Goal: Information Seeking & Learning: Learn about a topic

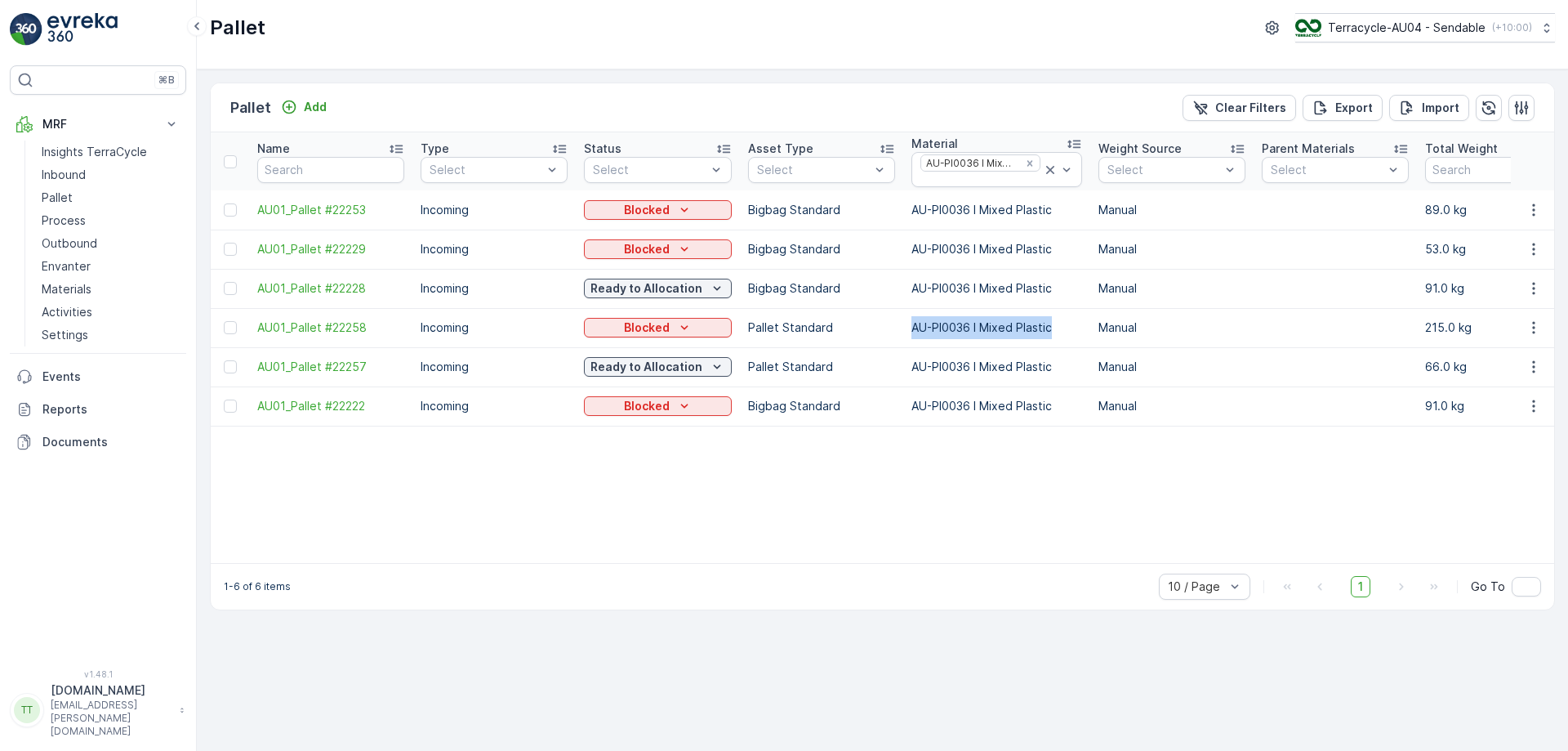
click at [76, 225] on p "Process" at bounding box center [64, 220] width 44 height 16
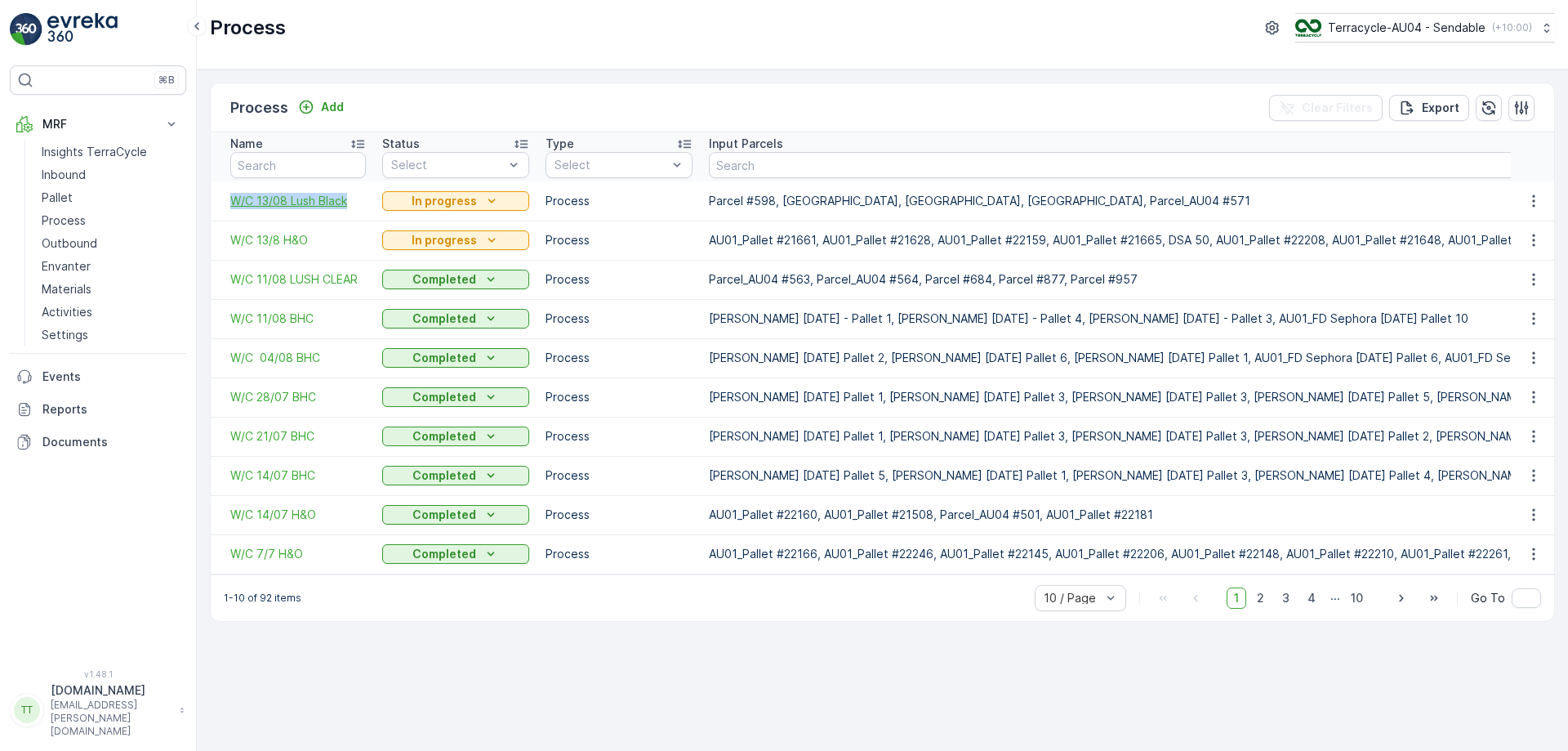
drag, startPoint x: 223, startPoint y: 201, endPoint x: 355, endPoint y: 207, distance: 131.6
click at [355, 207] on td "W/C 13/08 Lush Black" at bounding box center [292, 200] width 163 height 39
click at [285, 197] on span "W/C 13/08 Lush Black" at bounding box center [298, 201] width 136 height 16
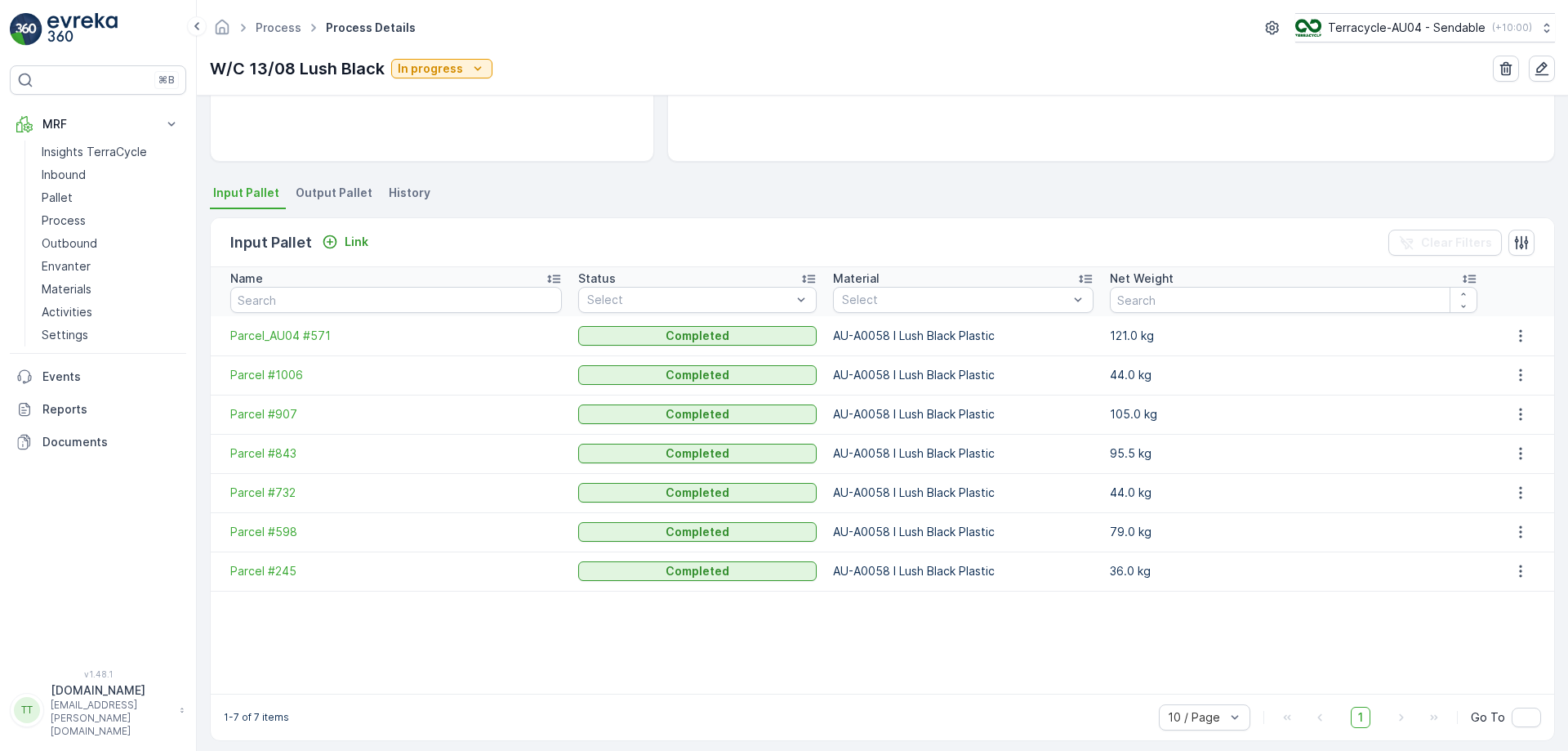
scroll to position [274, 0]
click at [359, 189] on span "Output Pallet" at bounding box center [334, 192] width 77 height 16
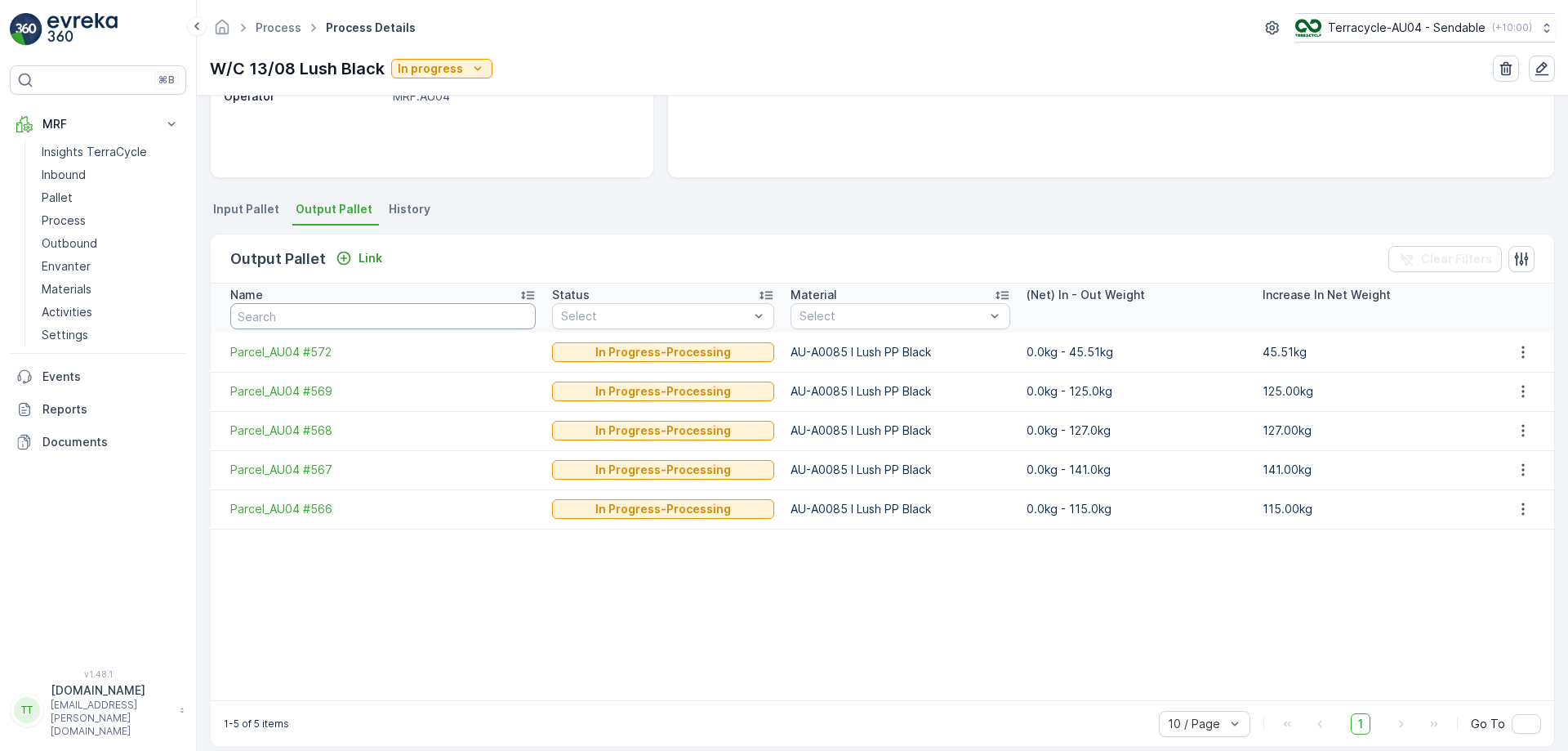
scroll to position [275, 0]
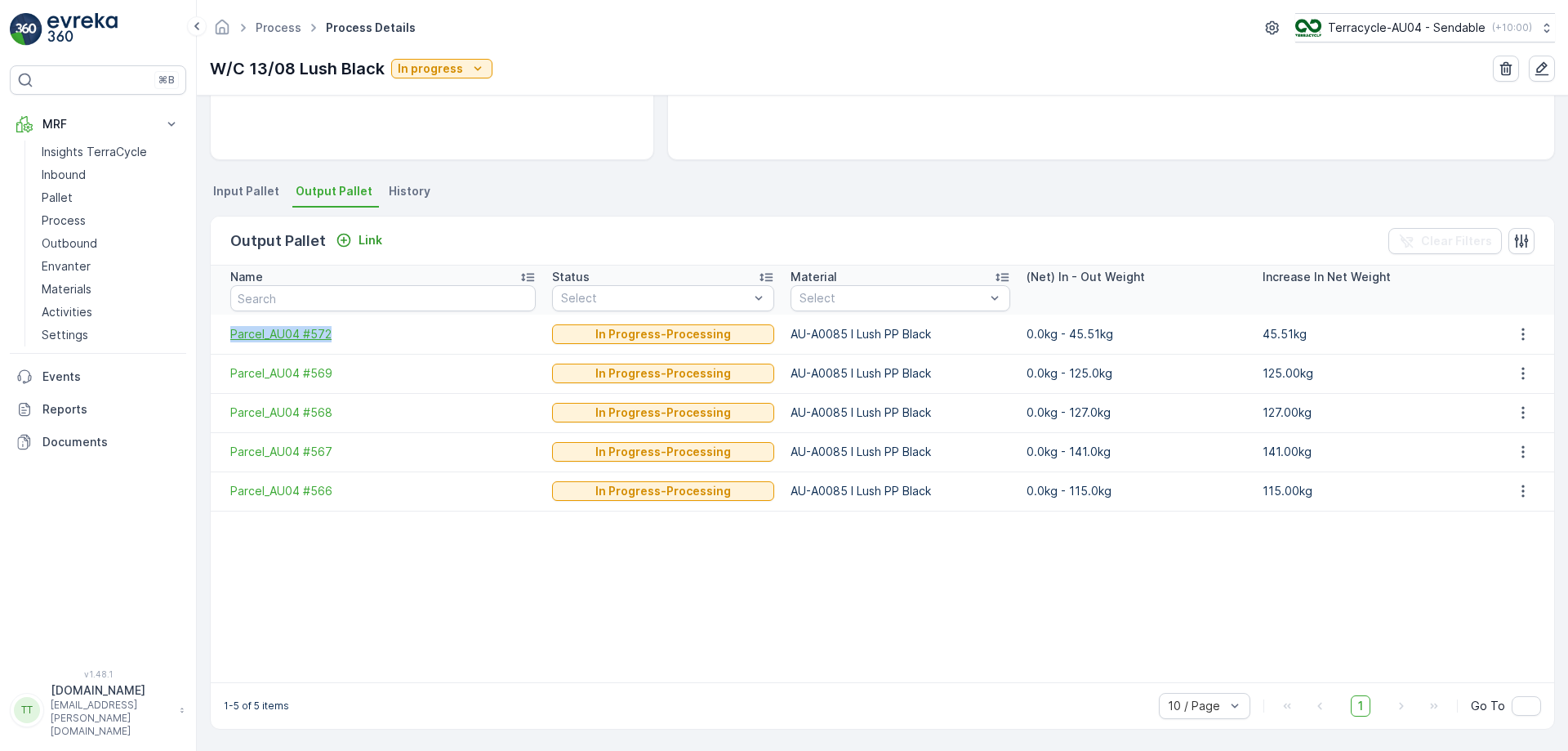
drag, startPoint x: 218, startPoint y: 333, endPoint x: 373, endPoint y: 337, distance: 155.2
click at [373, 337] on td "Parcel_AU04 #572" at bounding box center [377, 333] width 333 height 39
copy span "Parcel_AU04 #572"
click at [278, 335] on span "Parcel_AU04 #572" at bounding box center [383, 334] width 306 height 16
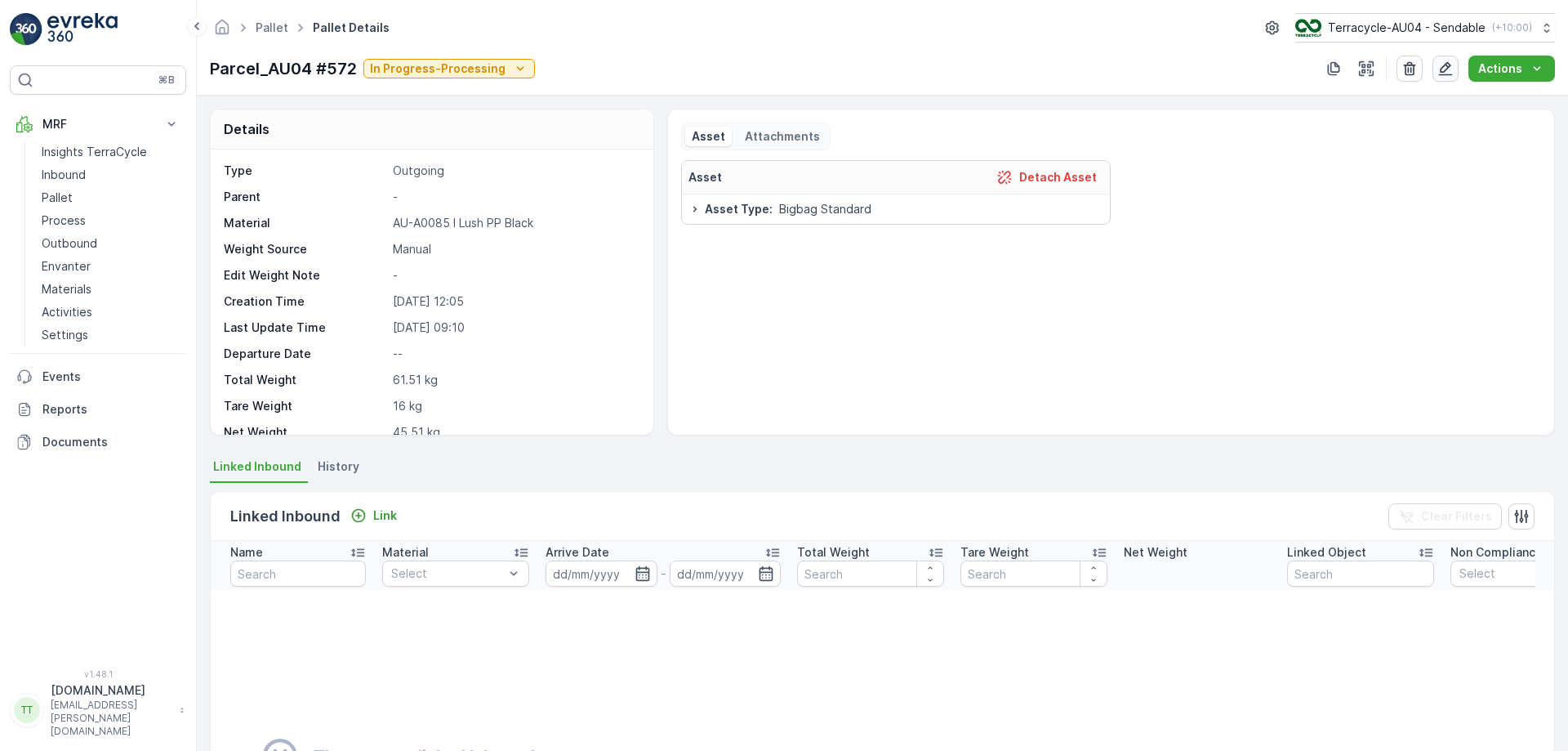
click at [1447, 73] on icon "button" at bounding box center [1446, 68] width 16 height 16
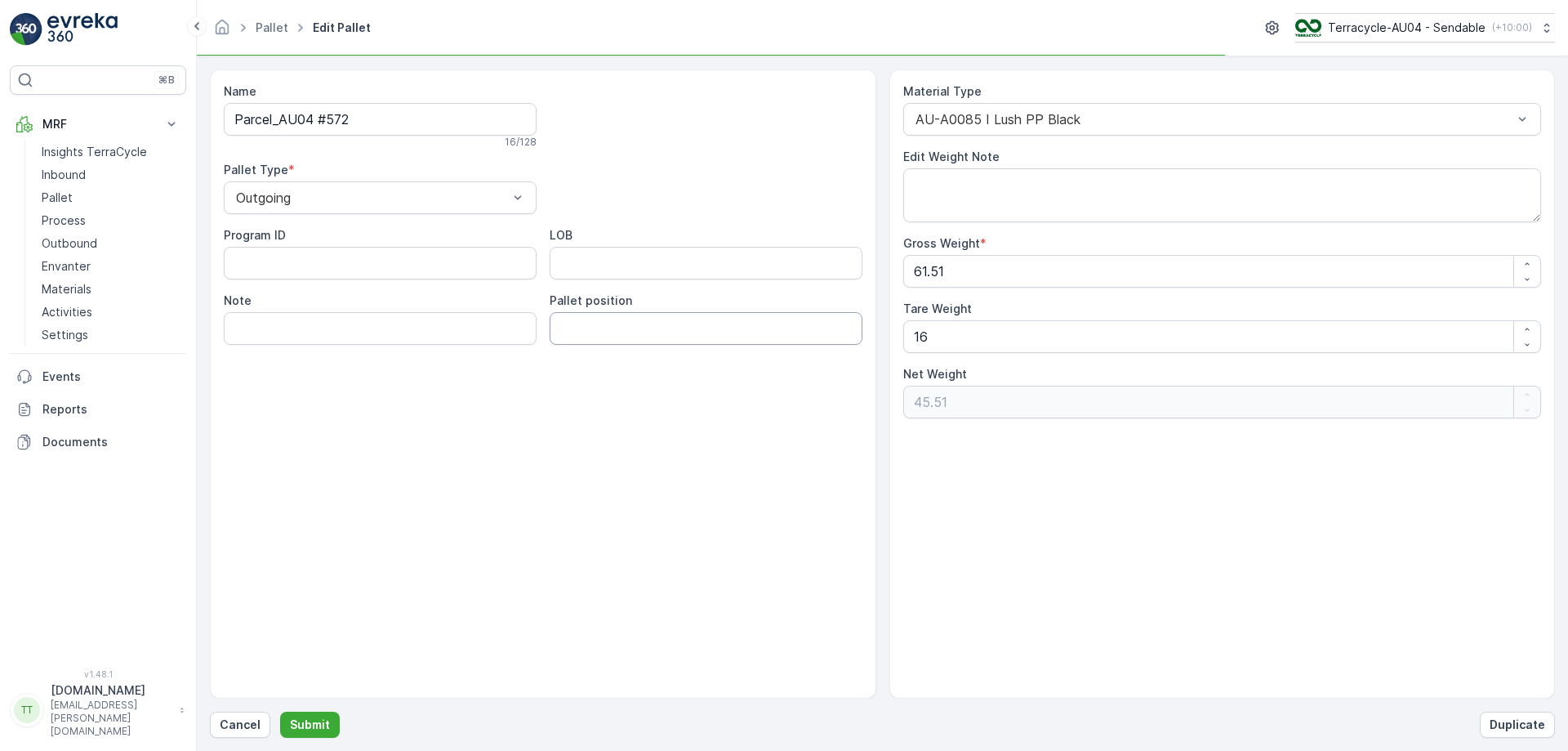
click at [649, 337] on position "Pallet position" at bounding box center [706, 328] width 313 height 33
click at [621, 334] on position "Pallet position" at bounding box center [706, 328] width 313 height 33
click at [607, 337] on position "Pallet position" at bounding box center [706, 328] width 313 height 33
click at [234, 123] on input "Parcel_AU04 #572" at bounding box center [380, 119] width 313 height 33
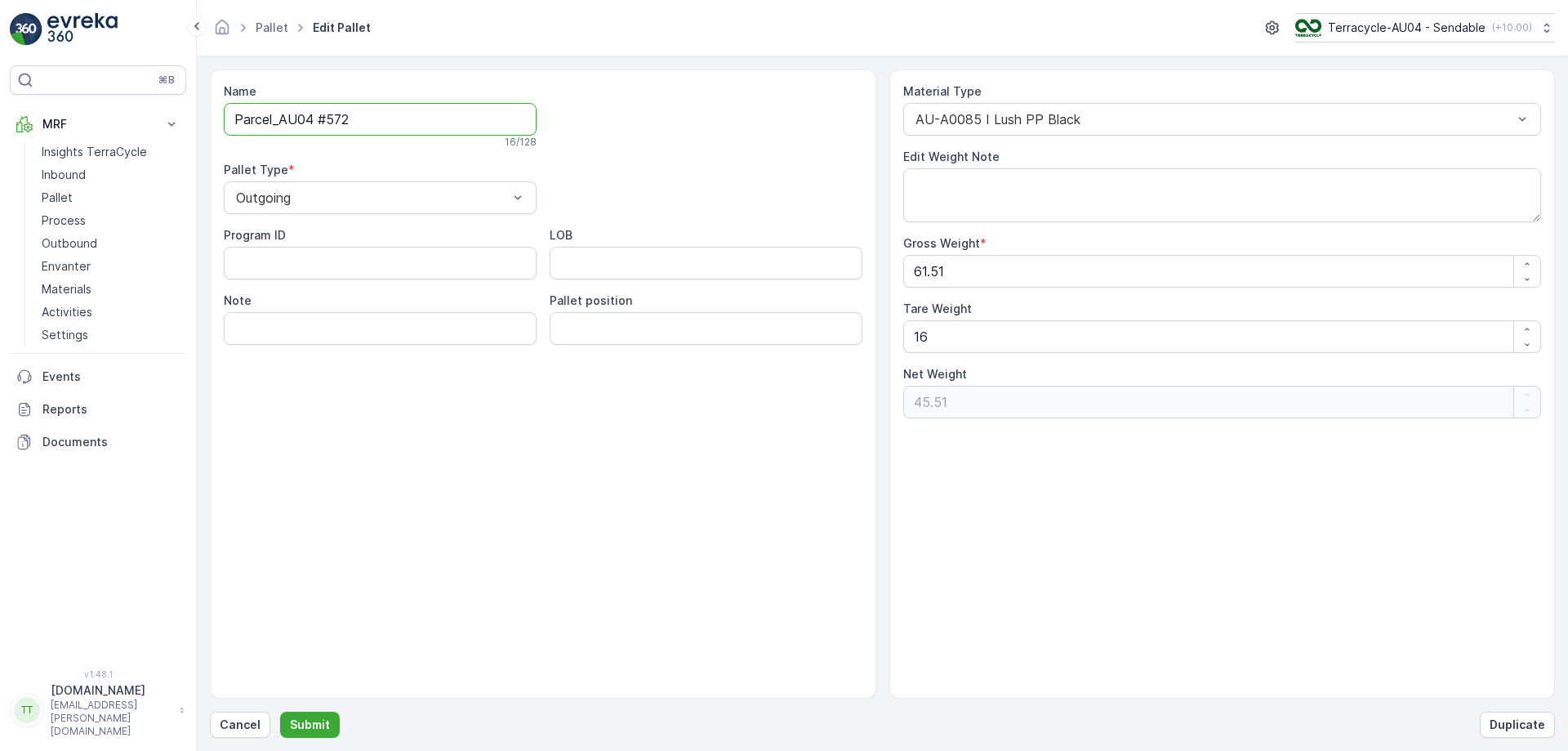
click at [384, 124] on input "Parcel_AU04 #572" at bounding box center [380, 119] width 313 height 33
click at [619, 327] on position "Pallet position" at bounding box center [706, 328] width 313 height 33
click at [737, 451] on div "Name Parcel_AU04 #572 16 / 128 Pallet Type * Outgoing Program ID LOB Note Palle…" at bounding box center [543, 383] width 667 height 629
click at [78, 198] on link "Pallet" at bounding box center [110, 197] width 151 height 23
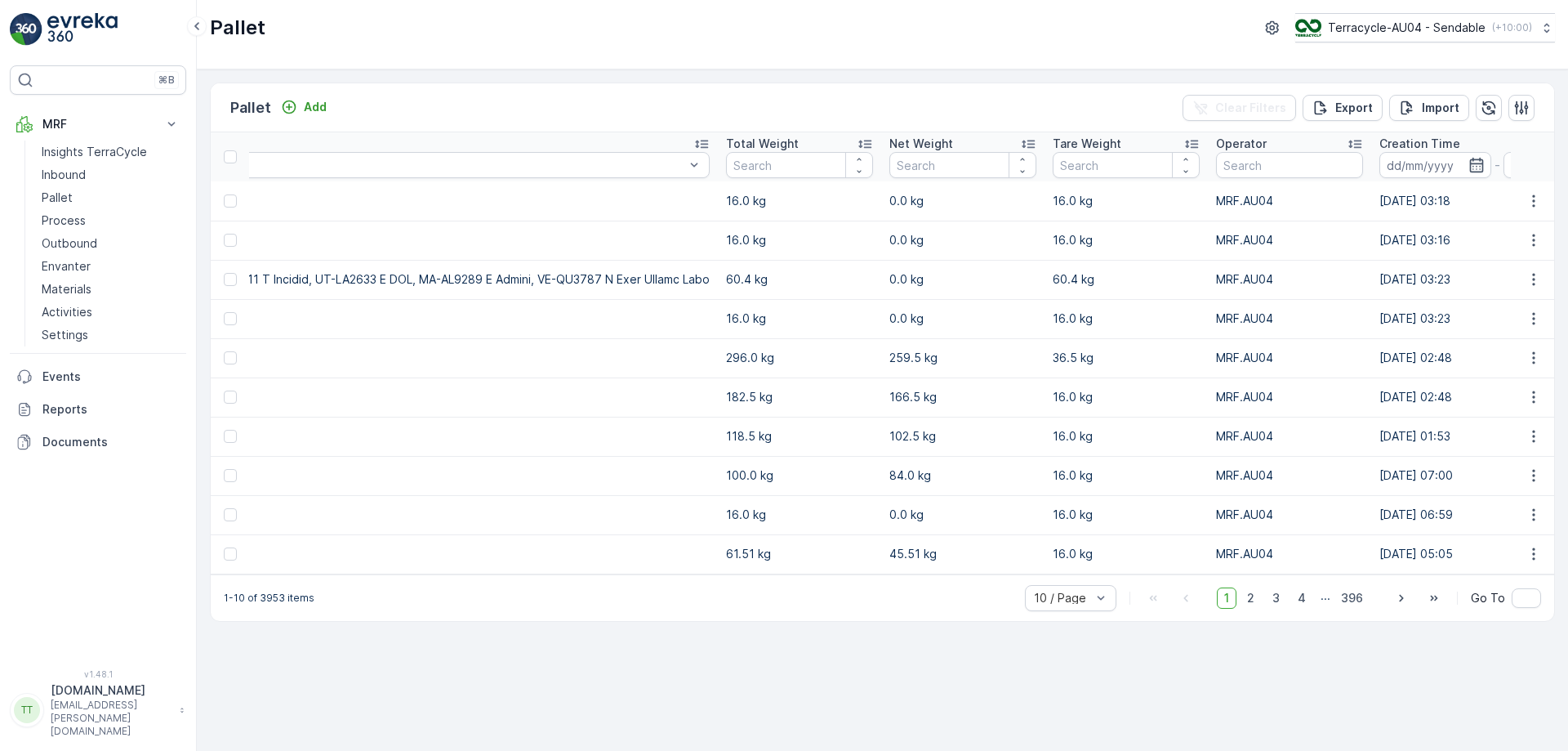
scroll to position [0, 6711]
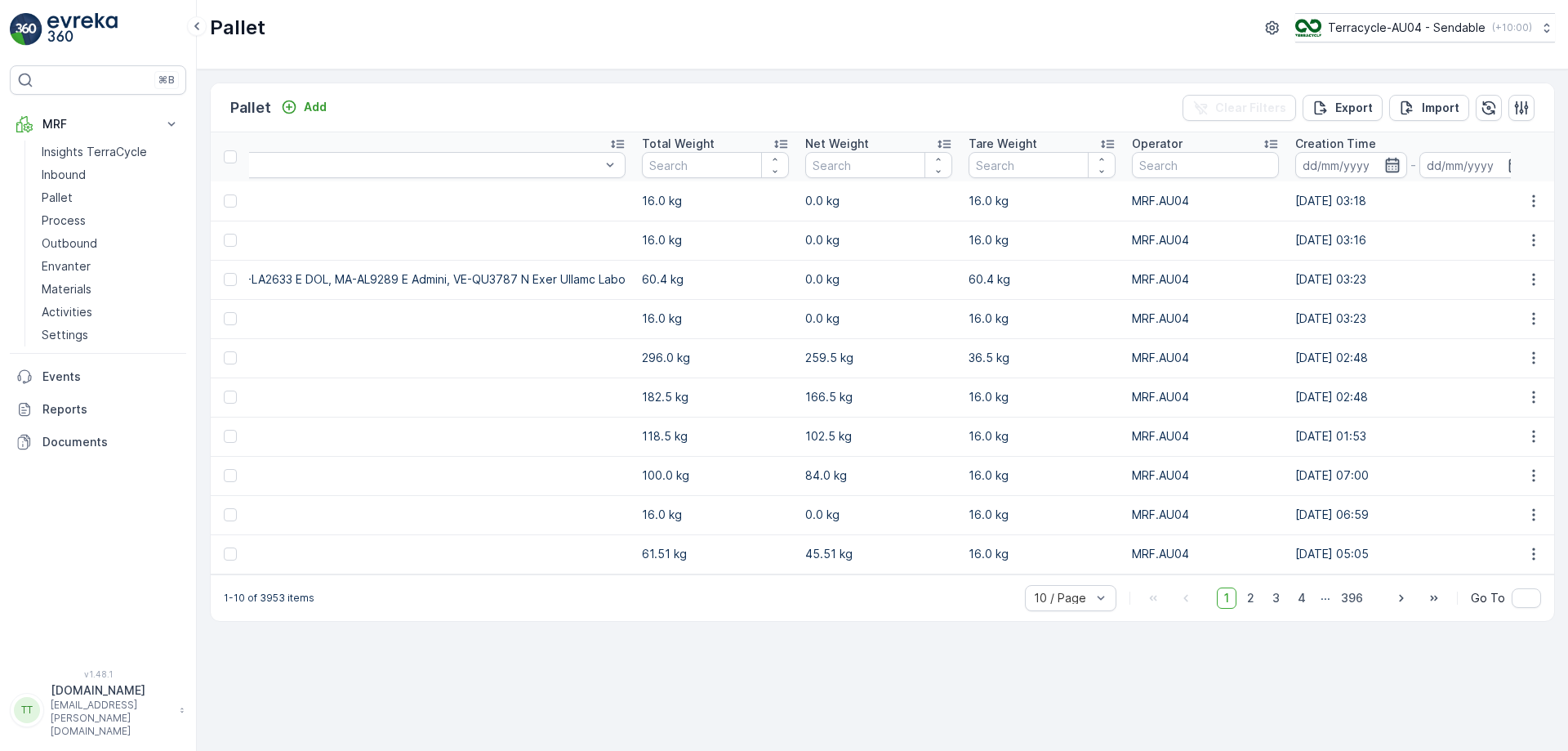
click at [1385, 169] on icon "button" at bounding box center [1393, 165] width 16 height 16
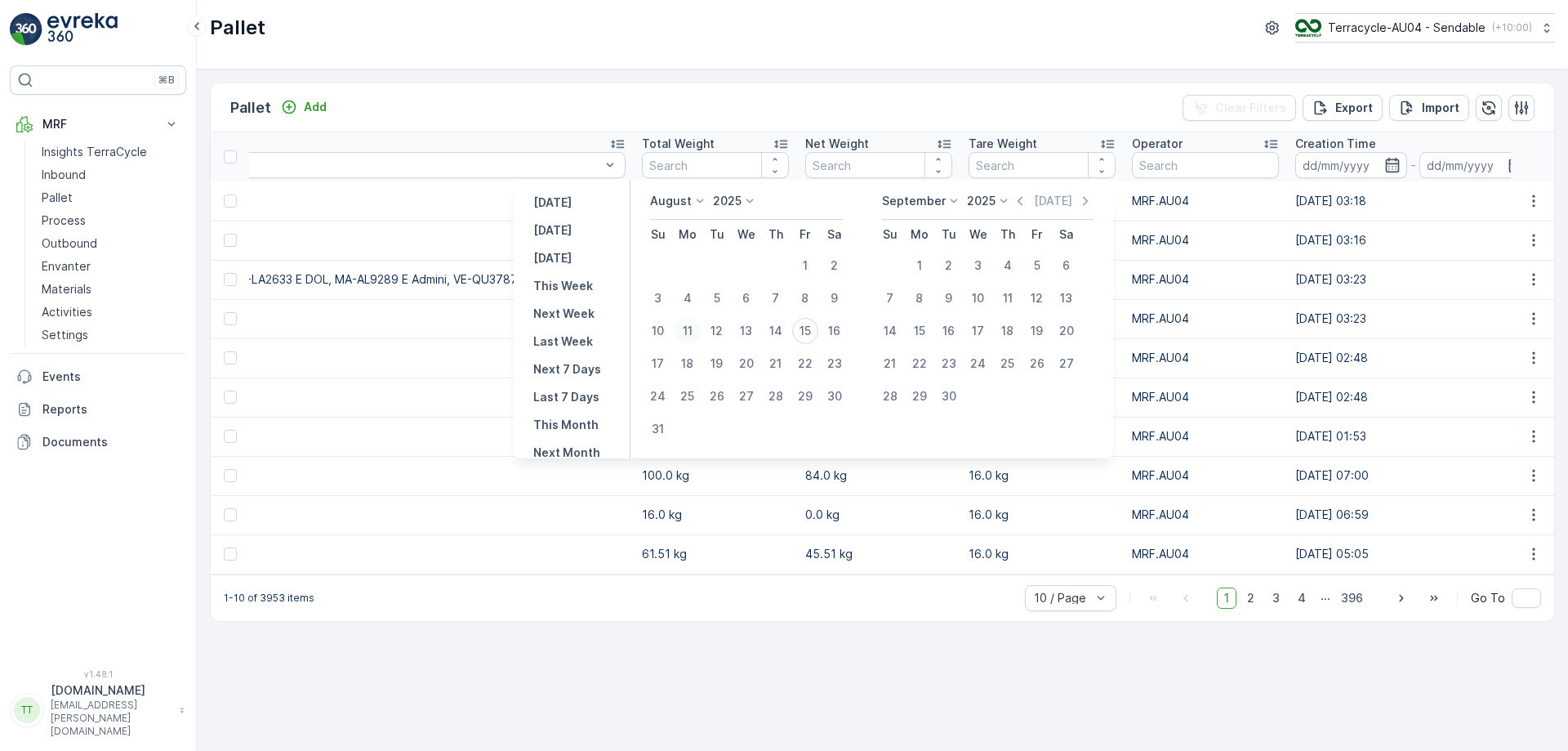
click at [701, 332] on div "11" at bounding box center [688, 331] width 26 height 26
type input "11.08.2025"
click at [701, 332] on div "11" at bounding box center [688, 331] width 26 height 26
type input "11.08.2025"
click at [811, 330] on div "15" at bounding box center [805, 331] width 26 height 26
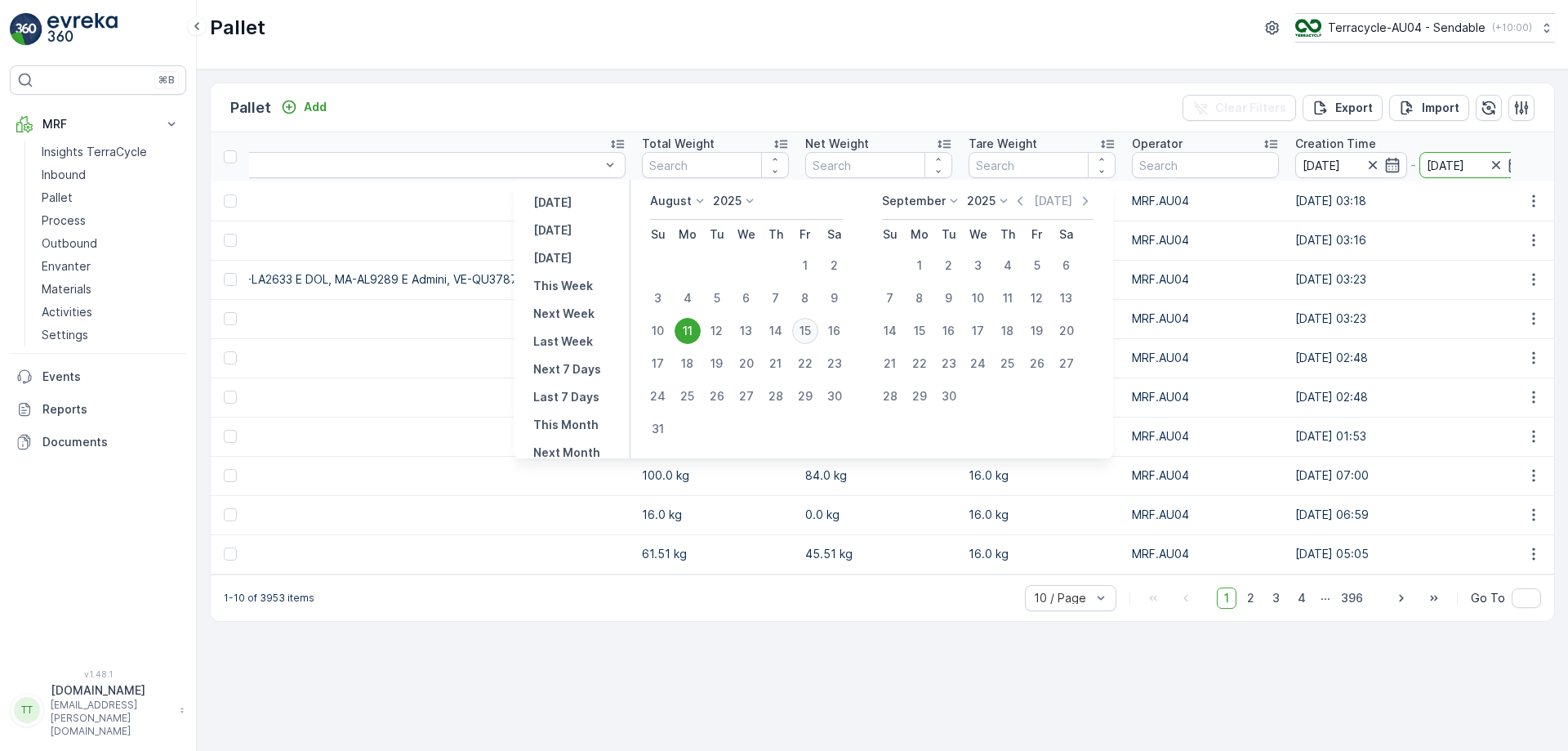
type input "15.08.2025"
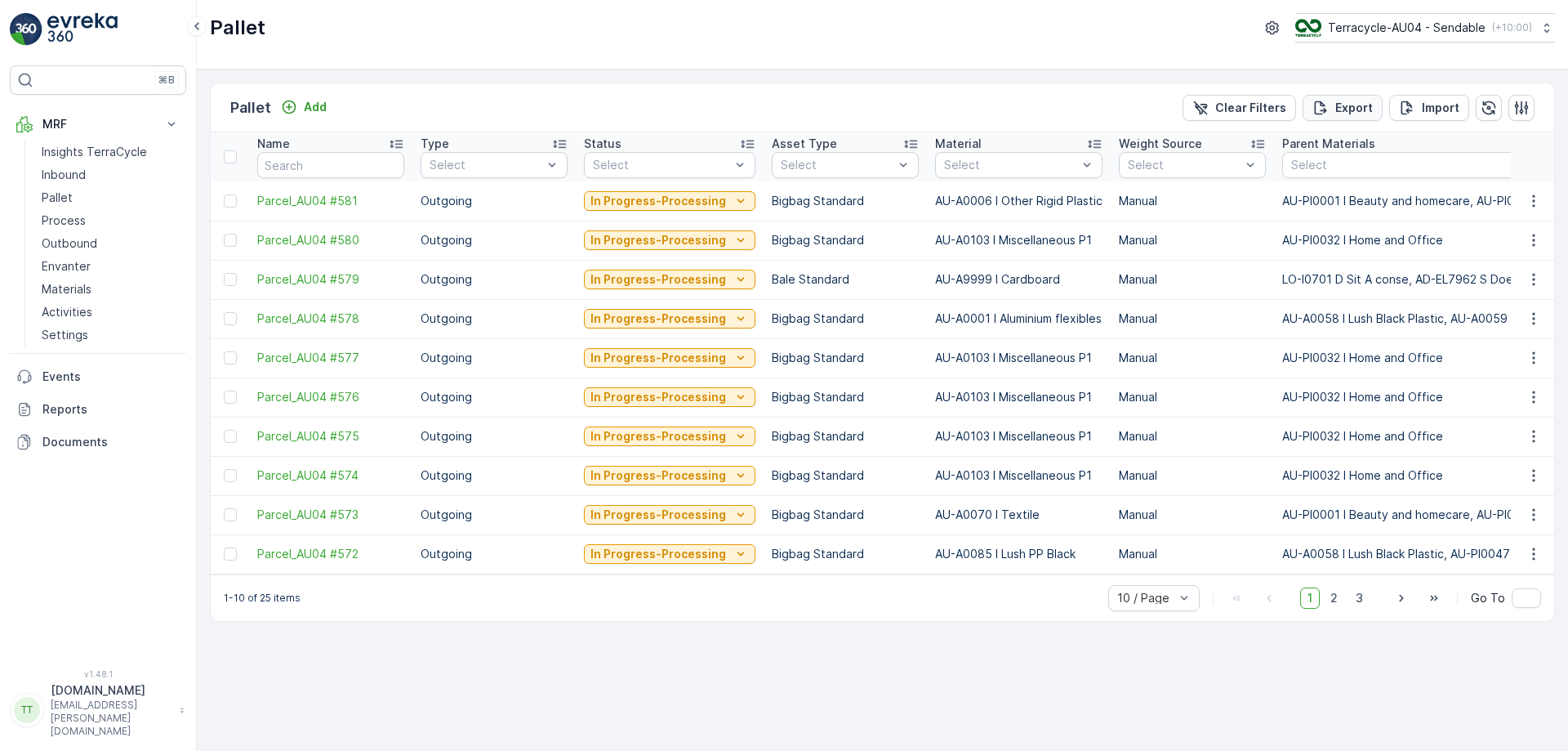
click at [1358, 100] on p "Export" at bounding box center [1355, 108] width 38 height 16
click at [1362, 93] on span "reports" at bounding box center [1436, 88] width 192 height 17
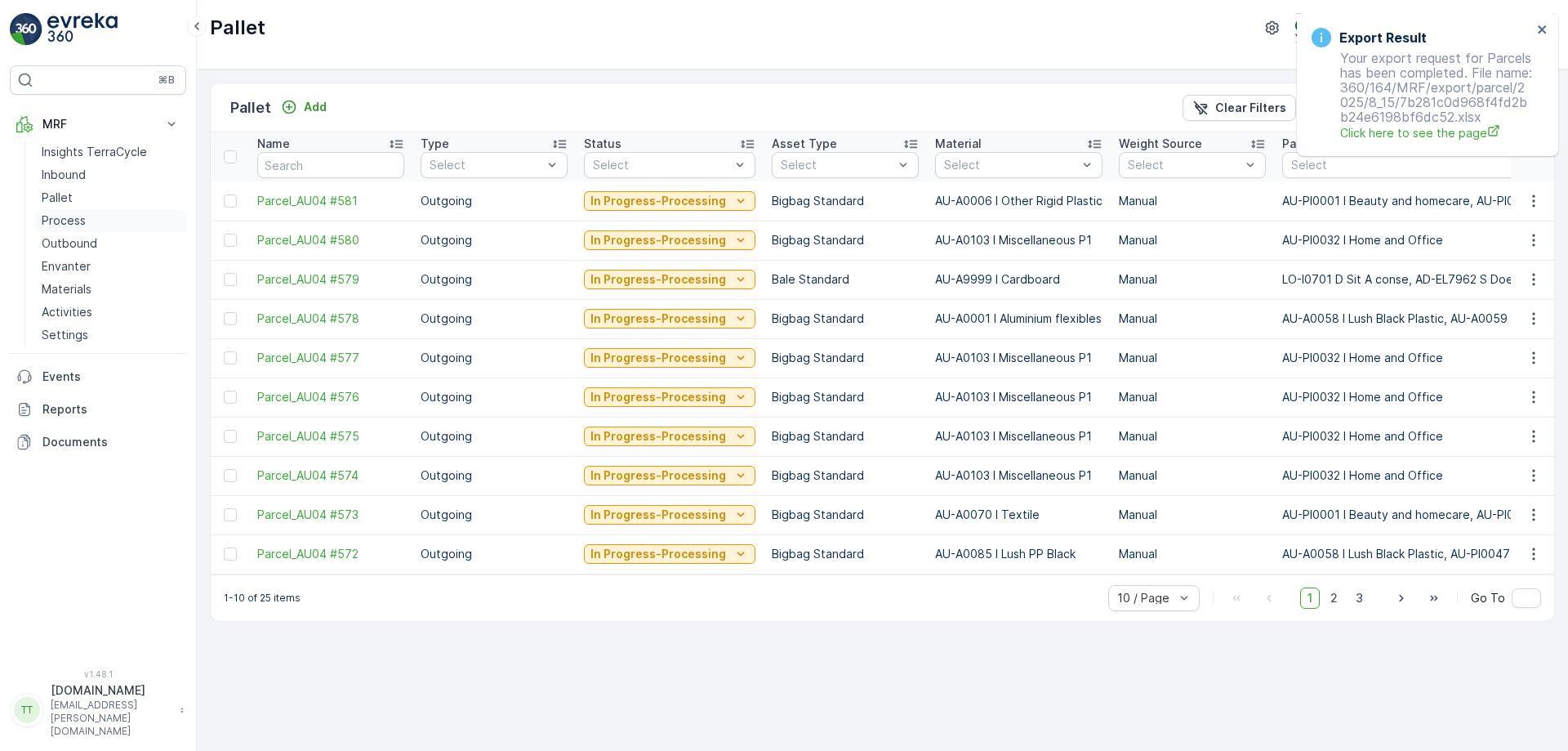
click at [74, 216] on p "Process" at bounding box center [64, 220] width 44 height 16
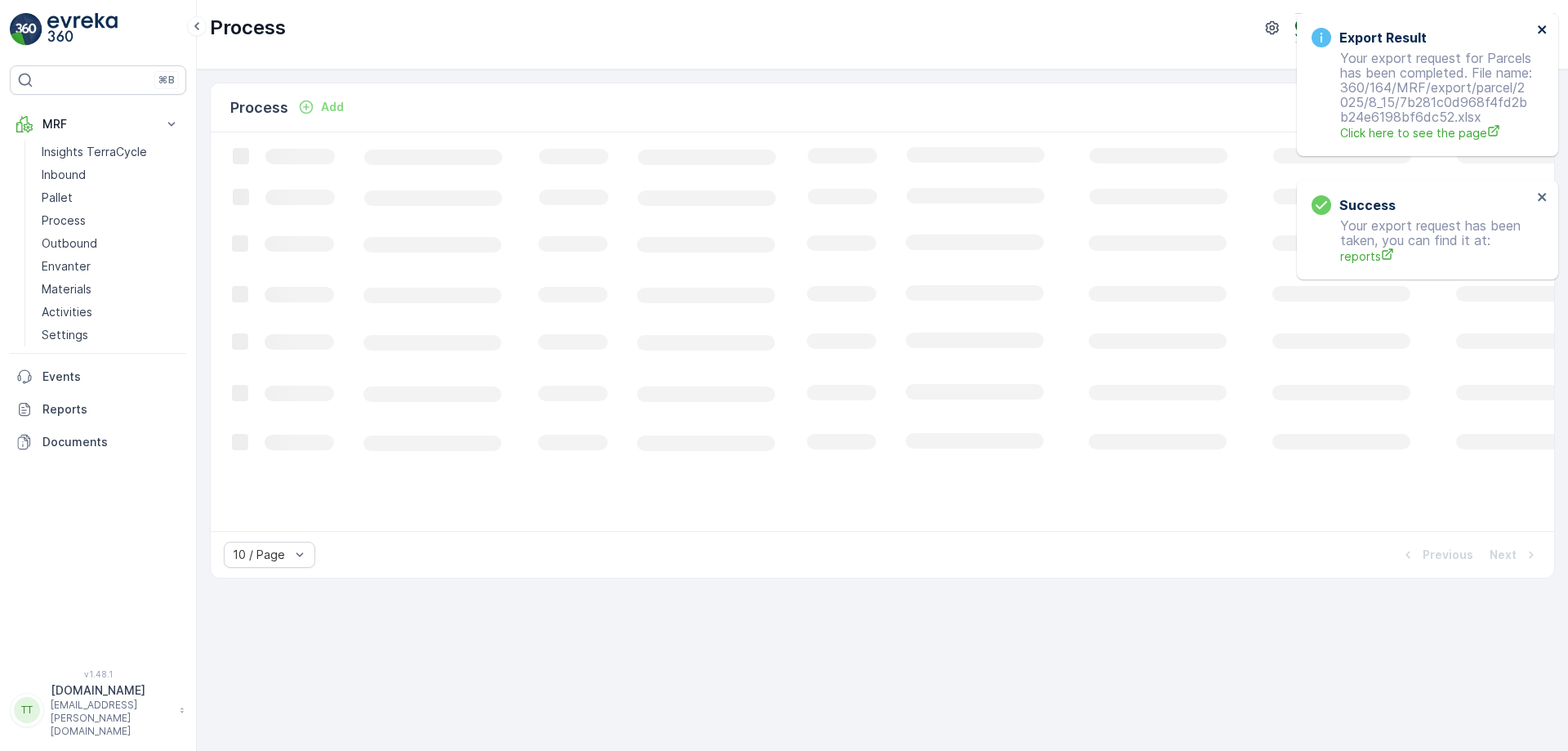
click at [1542, 33] on icon "close" at bounding box center [1542, 29] width 11 height 13
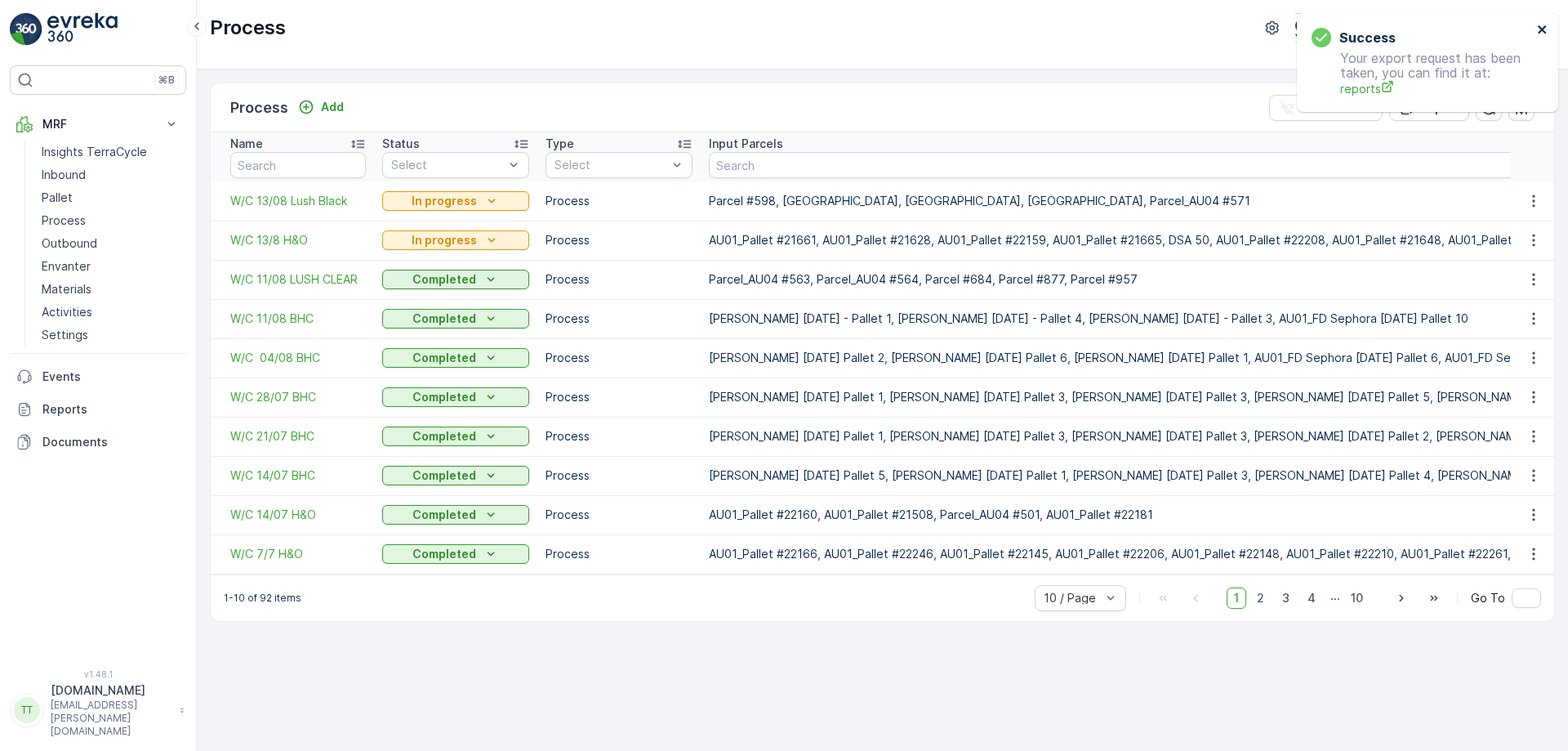
click at [1544, 33] on icon "close" at bounding box center [1542, 29] width 11 height 13
click at [286, 286] on span "W/C 11/08 LUSH CLEAR" at bounding box center [298, 279] width 136 height 16
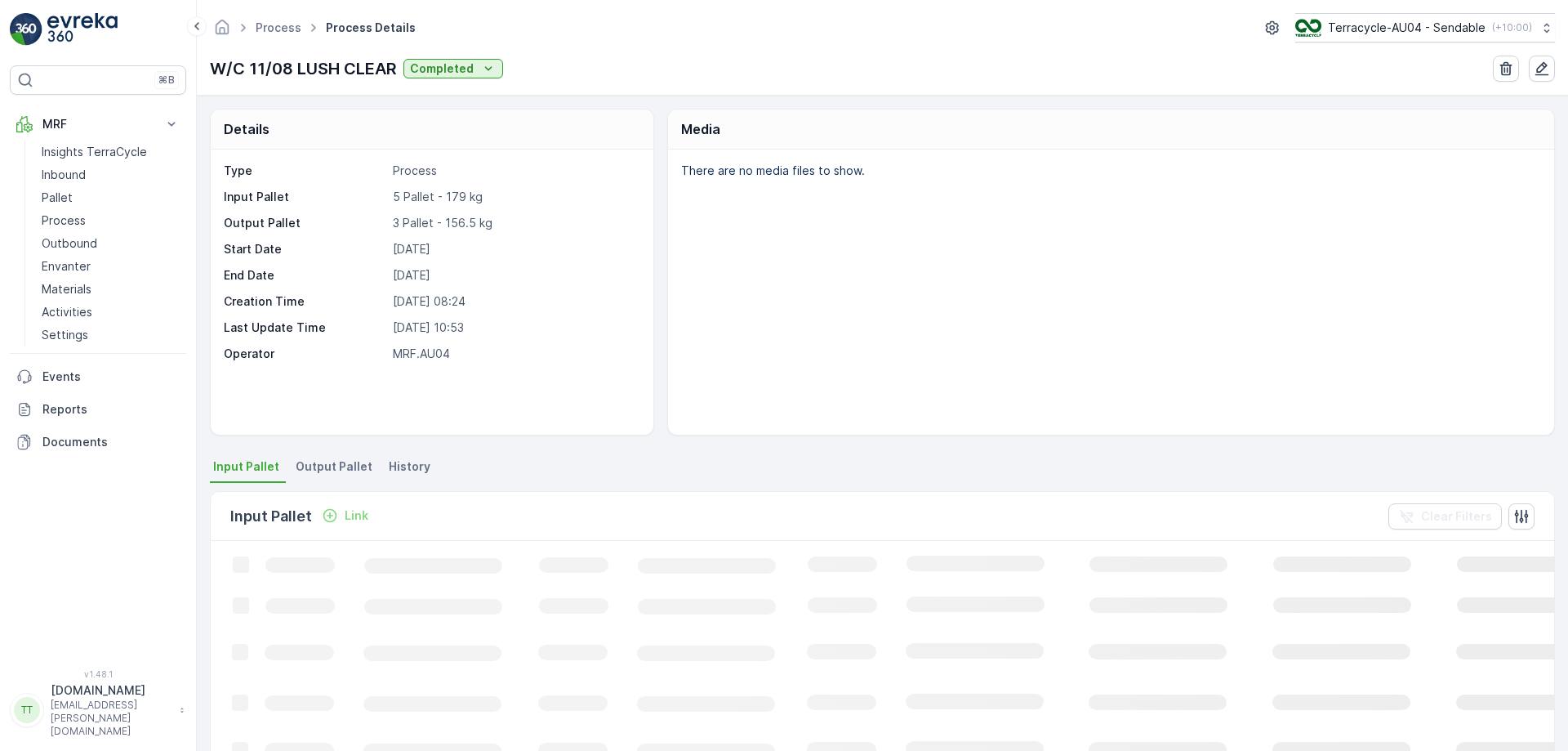
click at [328, 471] on span "Output Pallet" at bounding box center [334, 466] width 77 height 16
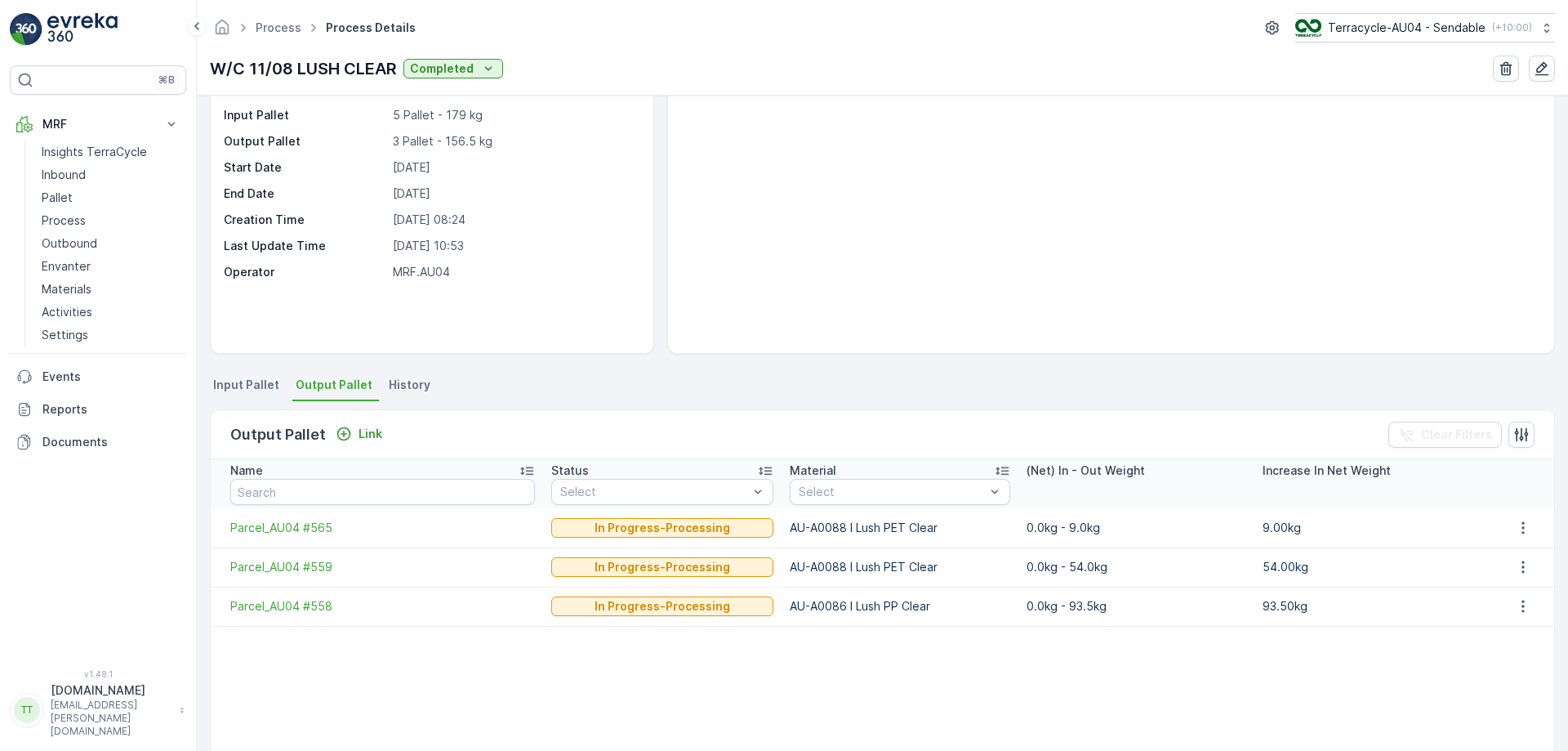
scroll to position [83, 0]
click at [72, 197] on link "Pallet" at bounding box center [110, 197] width 151 height 23
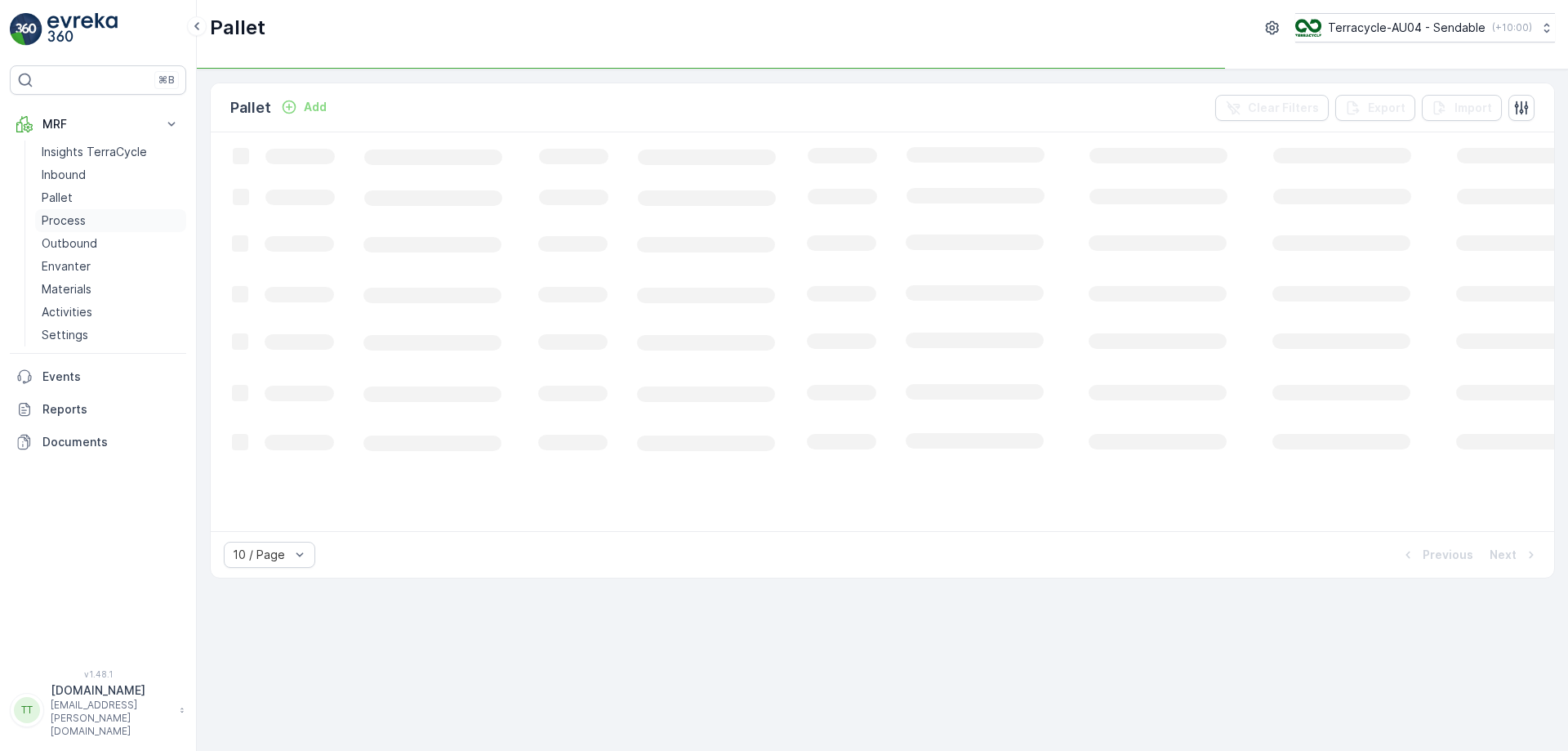
click at [60, 219] on p "Process" at bounding box center [64, 220] width 44 height 16
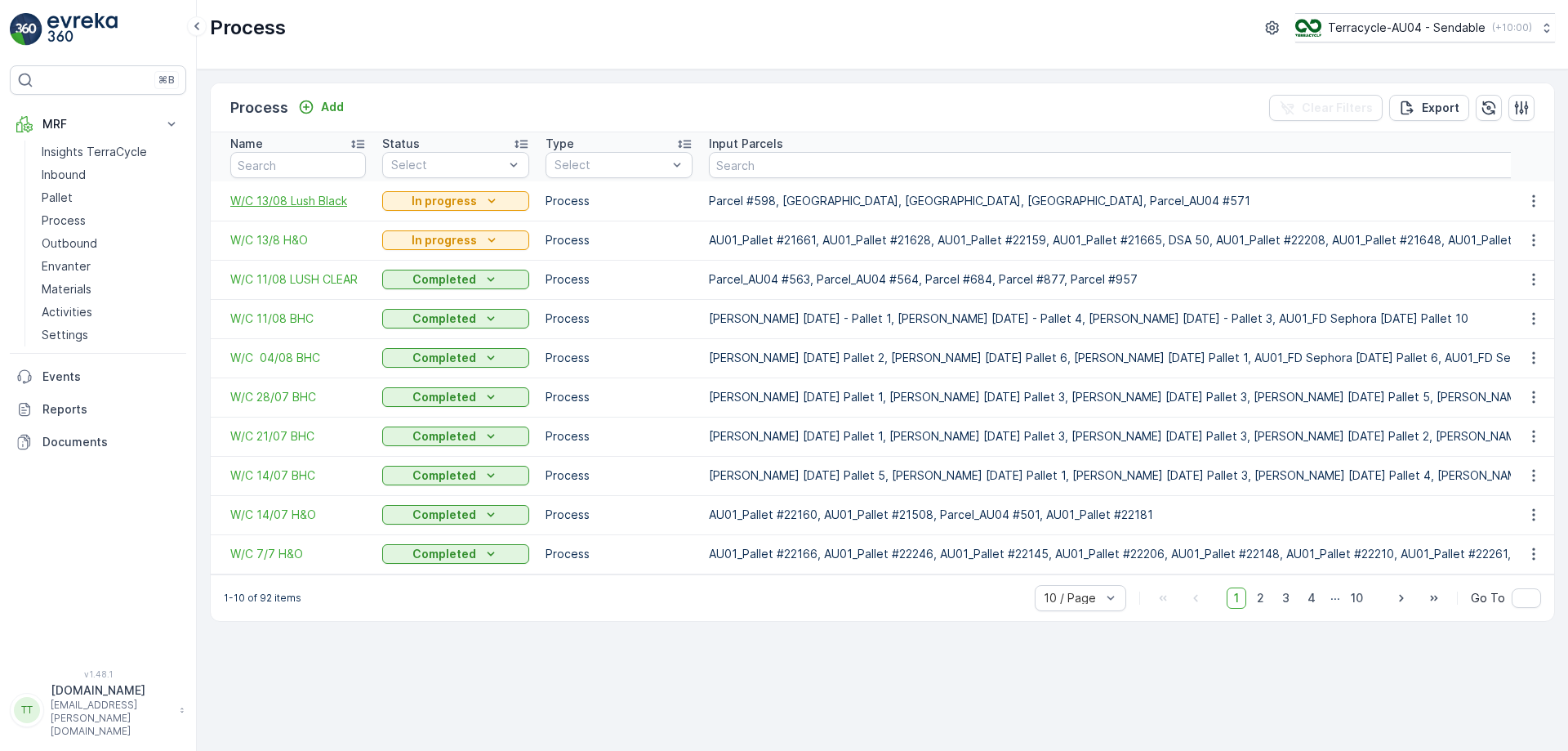
click at [276, 201] on span "W/C 13/08 Lush Black" at bounding box center [298, 201] width 136 height 16
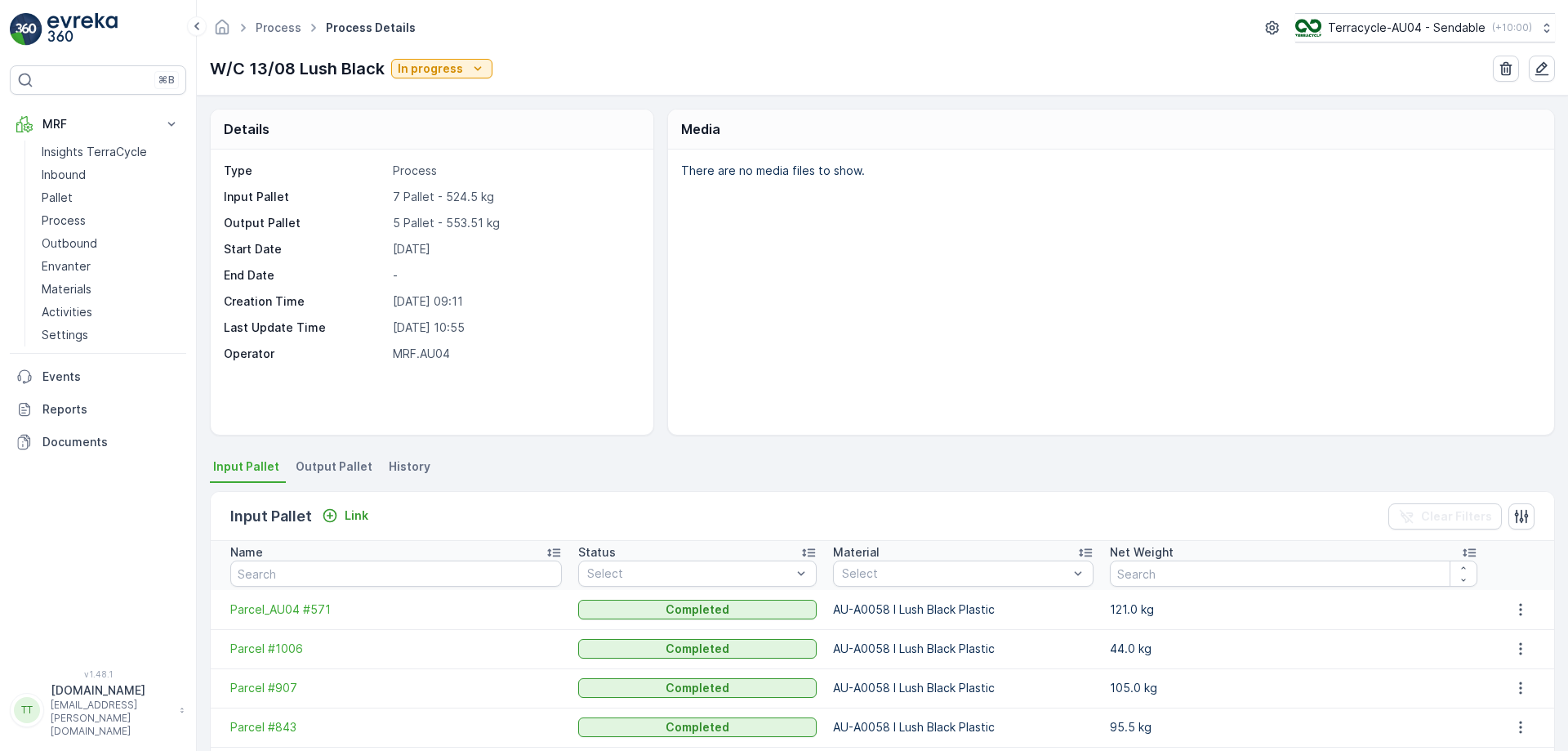
click at [323, 463] on span "Output Pallet" at bounding box center [334, 466] width 77 height 16
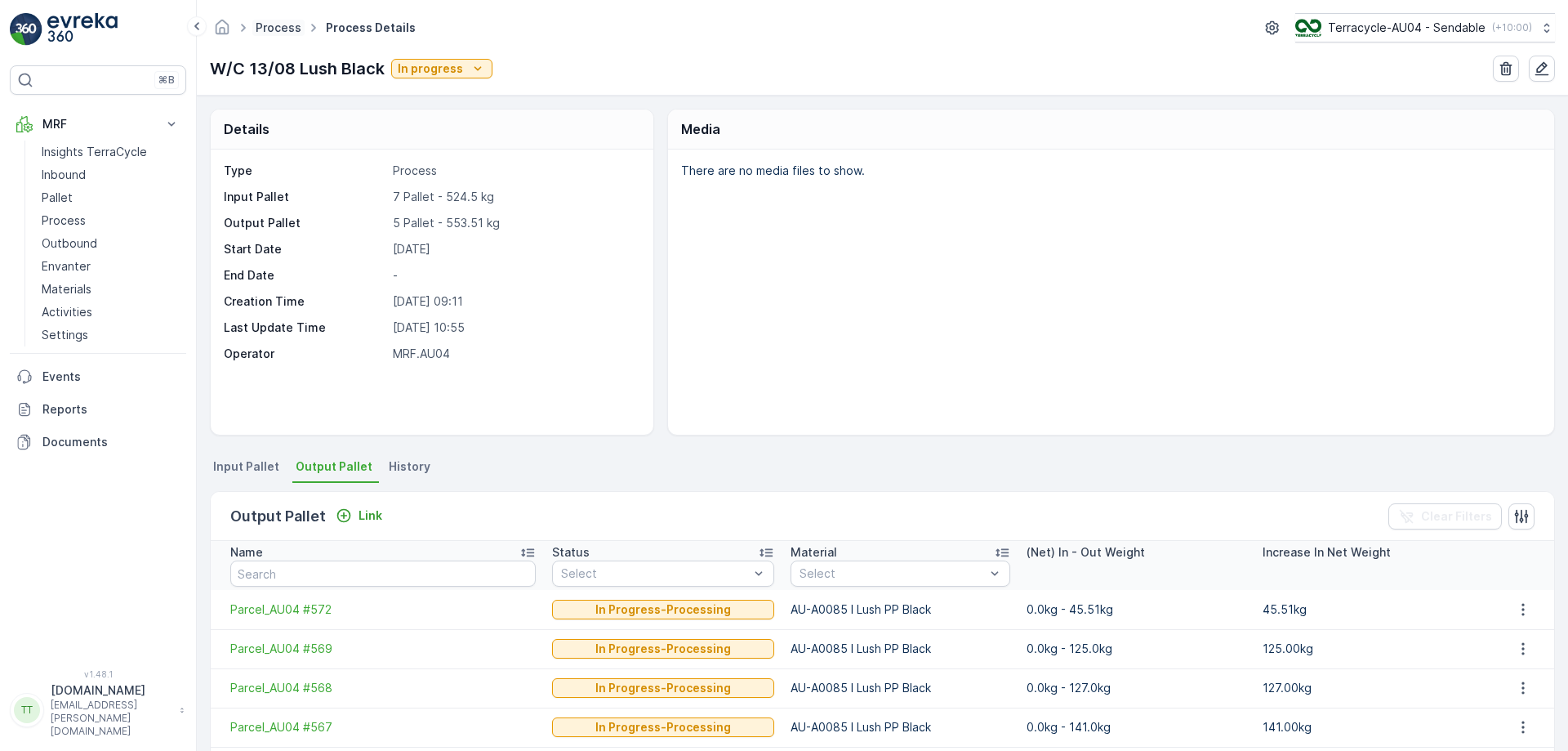
click at [286, 20] on link "Process" at bounding box center [279, 27] width 46 height 14
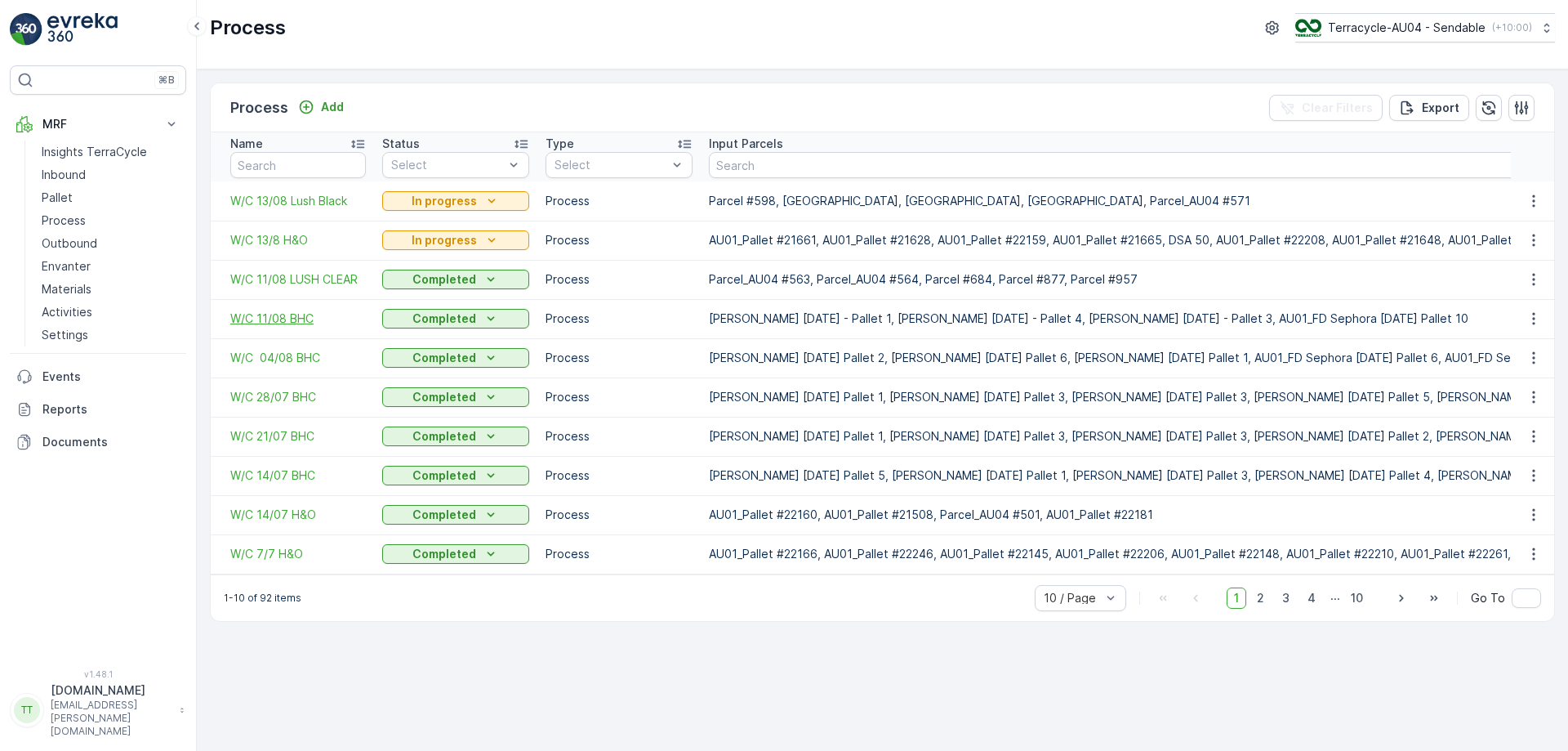
click at [292, 314] on span "W/C 11/08 BHC" at bounding box center [298, 318] width 136 height 16
click at [282, 350] on span "W/C 04/08 BHC" at bounding box center [298, 358] width 136 height 16
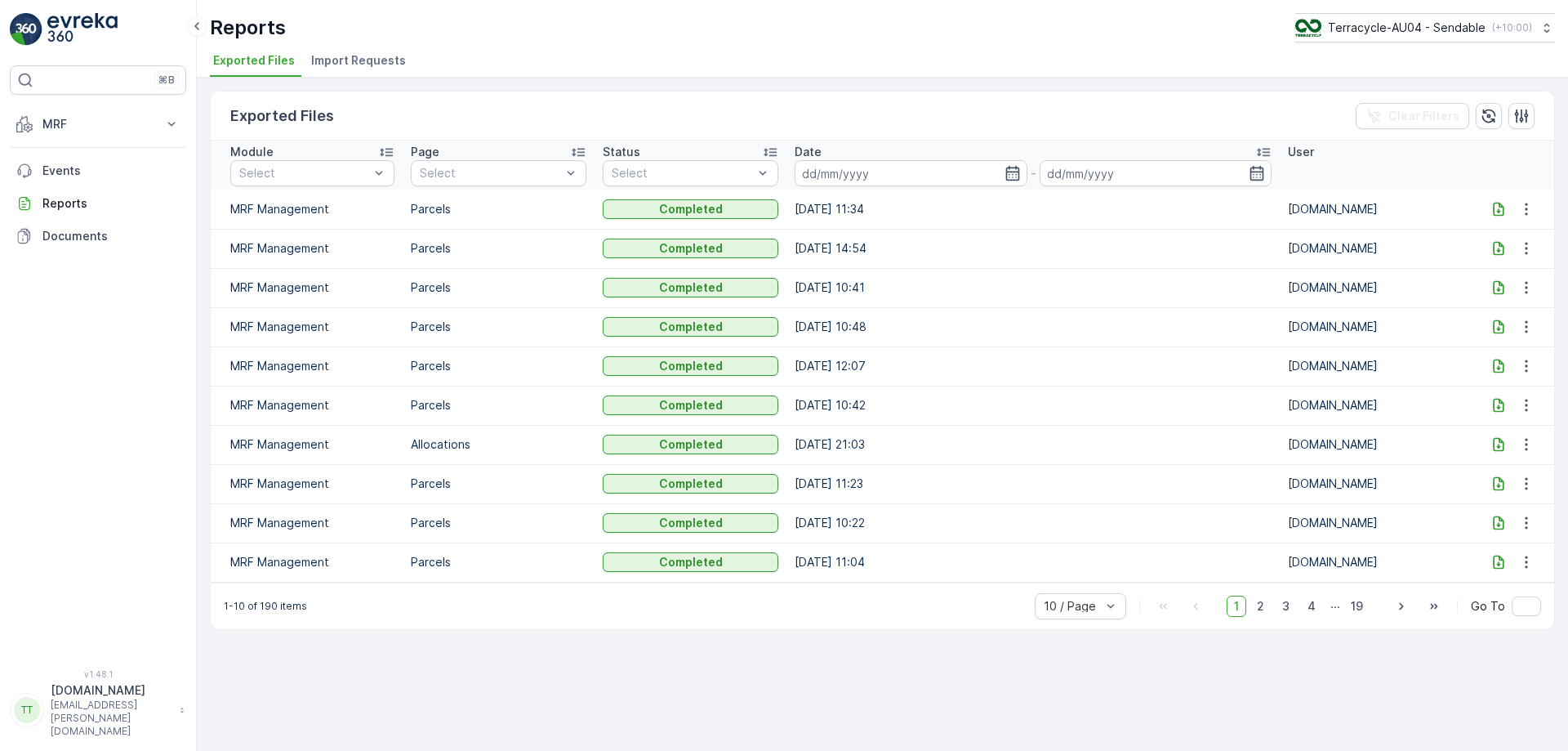
click at [1501, 212] on icon at bounding box center [1499, 209] width 16 height 16
